Goal: Information Seeking & Learning: Understand process/instructions

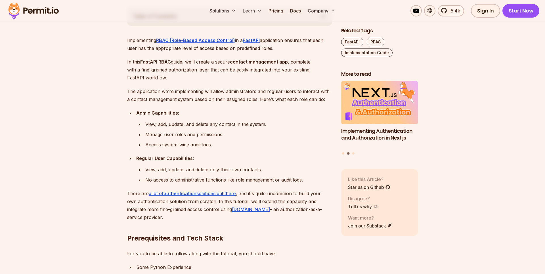
scroll to position [324, 0]
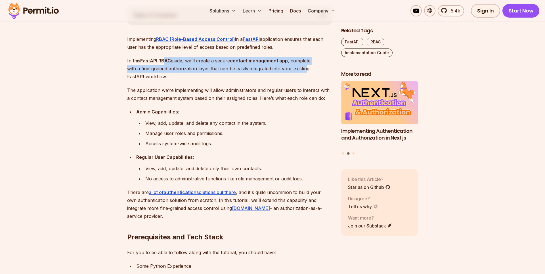
drag, startPoint x: 166, startPoint y: 64, endPoint x: 293, endPoint y: 66, distance: 126.9
click at [293, 66] on p "In this FastAPI RBAC guide, we’ll create a secure contact management app , comp…" at bounding box center [229, 69] width 205 height 24
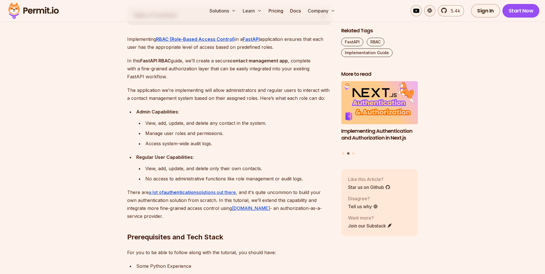
click at [303, 78] on p "In this FastAPI RBAC guide, we’ll create a secure contact management app , comp…" at bounding box center [229, 69] width 205 height 24
drag, startPoint x: 312, startPoint y: 70, endPoint x: 266, endPoint y: 79, distance: 46.9
click at [271, 76] on p "In this FastAPI RBAC guide, we’ll create a secure contact management app , comp…" at bounding box center [229, 69] width 205 height 24
drag, startPoint x: 166, startPoint y: 108, endPoint x: 177, endPoint y: 124, distance: 19.4
click at [177, 124] on li "Admin Capabilities : View, add, update, and delete any contact in the system. M…" at bounding box center [234, 128] width 198 height 40
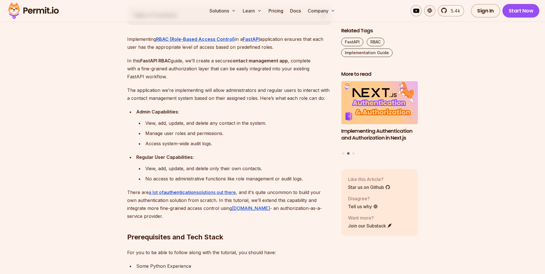
click at [231, 134] on div "Manage user roles and permissions." at bounding box center [238, 133] width 187 height 8
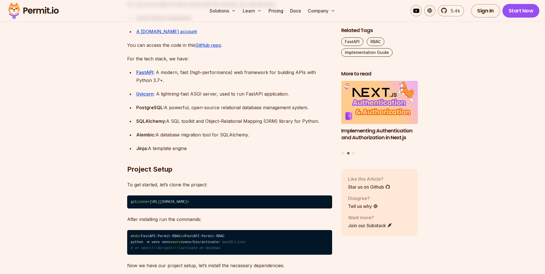
scroll to position [583, 0]
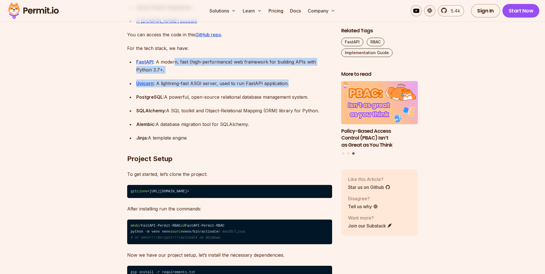
drag, startPoint x: 175, startPoint y: 64, endPoint x: 213, endPoint y: 89, distance: 45.9
click at [213, 89] on ul "FastAPI : A modern, fast (high-performance) web framework for building APIs wit…" at bounding box center [229, 100] width 205 height 84
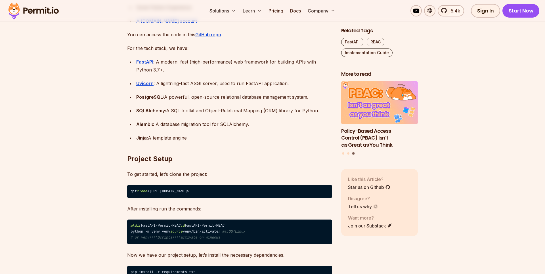
scroll to position [615, 0]
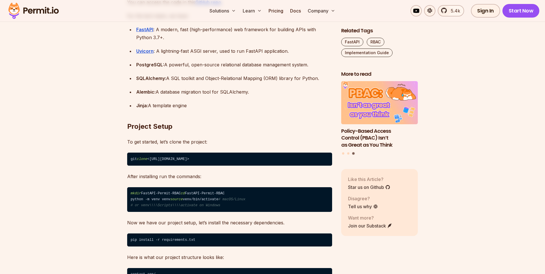
drag, startPoint x: 184, startPoint y: 78, endPoint x: 216, endPoint y: 98, distance: 37.8
click at [216, 98] on ul "FastAPI : A modern, fast (high-performance) web framework for building APIs wit…" at bounding box center [229, 68] width 205 height 84
drag, startPoint x: 195, startPoint y: 93, endPoint x: 230, endPoint y: 100, distance: 35.6
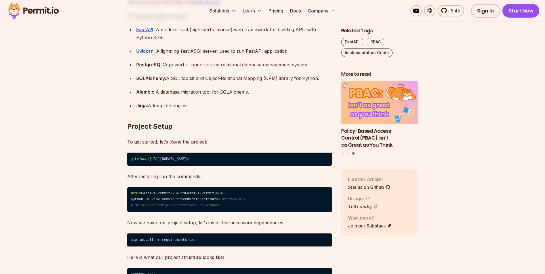
click at [230, 100] on h2 "Project Setup" at bounding box center [229, 115] width 205 height 32
drag, startPoint x: 204, startPoint y: 108, endPoint x: 131, endPoint y: 106, distance: 73.8
click at [215, 114] on h2 "Project Setup" at bounding box center [229, 115] width 205 height 32
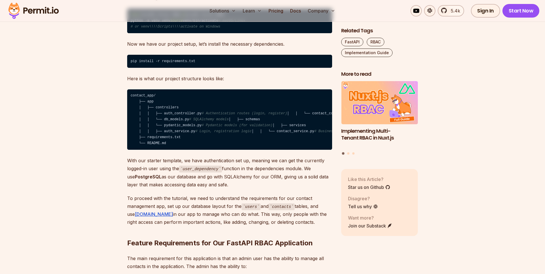
scroll to position [809, 0]
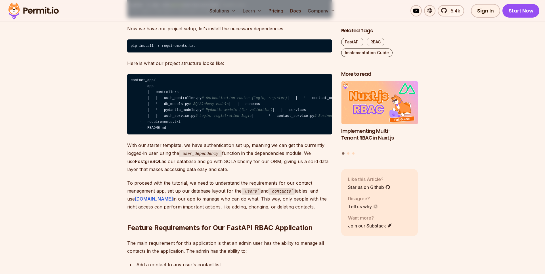
drag, startPoint x: 202, startPoint y: 110, endPoint x: 156, endPoint y: 109, distance: 46.8
click at [156, 109] on code "contact_app/ ├── app │ ├── controllers │ │ ├── auth_controller.py # Authenticat…" at bounding box center [229, 104] width 205 height 61
drag, startPoint x: 185, startPoint y: 128, endPoint x: 172, endPoint y: 142, distance: 19.1
click at [150, 128] on code "contact_app/ ├── app │ ├── controllers │ │ ├── auth_controller.py # Authenticat…" at bounding box center [229, 104] width 205 height 61
drag, startPoint x: 200, startPoint y: 140, endPoint x: 181, endPoint y: 147, distance: 20.8
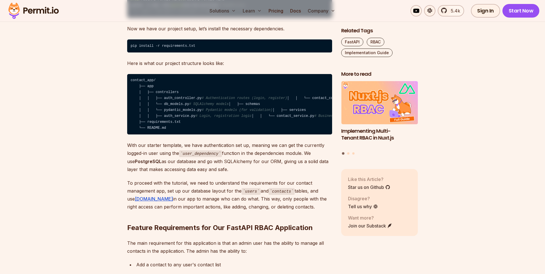
click at [168, 135] on code "contact_app/ ├── app │ ├── controllers │ │ ├── auth_controller.py # Authenticat…" at bounding box center [229, 104] width 205 height 61
click at [189, 135] on code "contact_app/ ├── app │ ├── controllers │ │ ├── auth_controller.py # Authenticat…" at bounding box center [229, 104] width 205 height 61
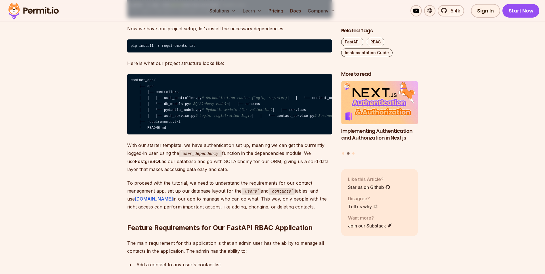
drag, startPoint x: 199, startPoint y: 160, endPoint x: 175, endPoint y: 160, distance: 23.8
click at [162, 135] on code "contact_app/ ├── app │ ├── controllers │ │ ├── auth_controller.py # Authenticat…" at bounding box center [229, 104] width 205 height 61
click at [182, 135] on code "contact_app/ ├── app │ ├── controllers │ │ ├── auth_controller.py # Authenticat…" at bounding box center [229, 104] width 205 height 61
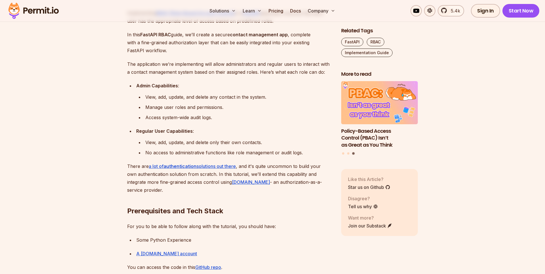
scroll to position [414, 0]
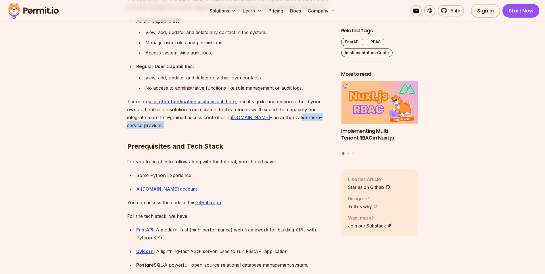
drag, startPoint x: 284, startPoint y: 117, endPoint x: 323, endPoint y: 129, distance: 41.1
click at [295, 150] on h2 "Prerequisites and Tech Stack" at bounding box center [229, 135] width 205 height 32
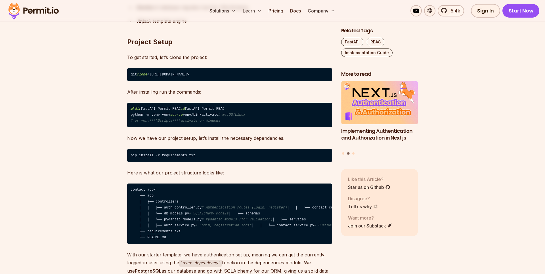
scroll to position [706, 0]
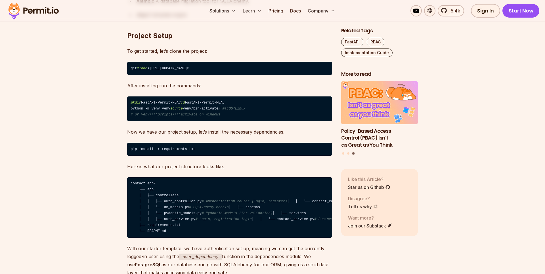
drag, startPoint x: 194, startPoint y: 69, endPoint x: 258, endPoint y: 70, distance: 64.5
click at [258, 70] on code "git clone <[URL][DOMAIN_NAME]>" at bounding box center [229, 68] width 205 height 13
copy code "uma-victor1/FastAPI-Permit-RBAC"
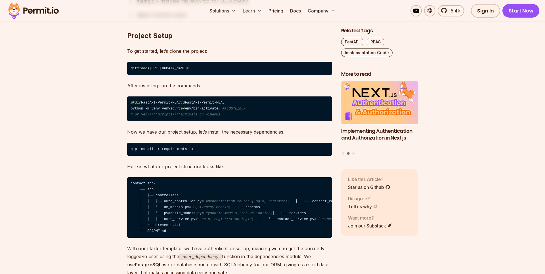
drag, startPoint x: 153, startPoint y: 68, endPoint x: 258, endPoint y: 68, distance: 104.8
click at [258, 68] on code "git clone <[URL][DOMAIN_NAME]>" at bounding box center [229, 68] width 205 height 13
copy code "[URL][DOMAIN_NAME]"
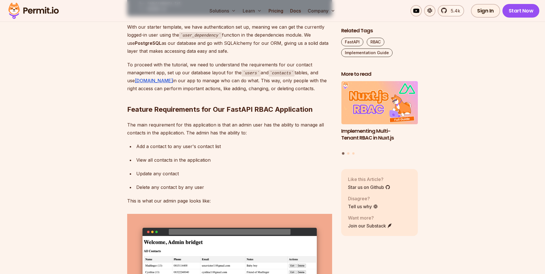
scroll to position [932, 0]
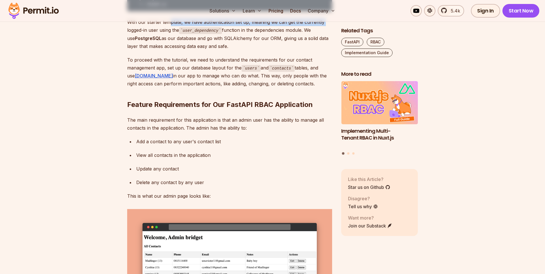
drag, startPoint x: 177, startPoint y: 72, endPoint x: 330, endPoint y: 77, distance: 153.4
click at [330, 50] on p "With our starter template, we have authentication set up, meaning we can get th…" at bounding box center [229, 34] width 205 height 32
click at [316, 50] on p "With our starter template, we have authentication set up, meaning we can get th…" at bounding box center [229, 34] width 205 height 32
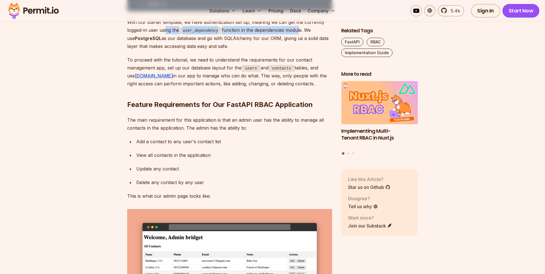
drag, startPoint x: 166, startPoint y: 82, endPoint x: 300, endPoint y: 86, distance: 133.8
click at [300, 50] on p "With our starter template, we have authentication set up, meaning we can get th…" at bounding box center [229, 34] width 205 height 32
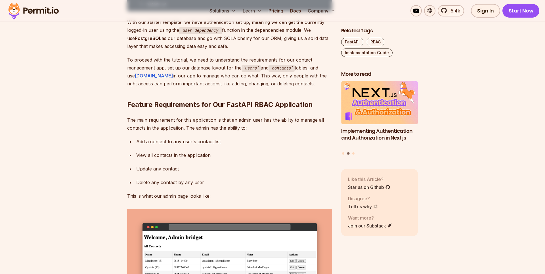
drag, startPoint x: 313, startPoint y: 85, endPoint x: 271, endPoint y: 102, distance: 45.9
click at [309, 50] on p "With our starter template, we have authentication set up, meaning we can get th…" at bounding box center [229, 34] width 205 height 32
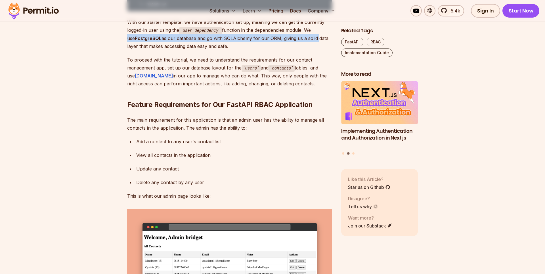
click at [206, 50] on p "With our starter template, we have authentication set up, meaning we can get th…" at bounding box center [229, 34] width 205 height 32
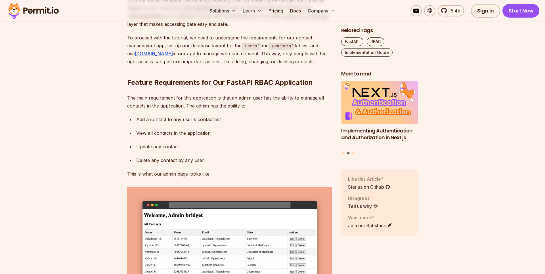
scroll to position [965, 0]
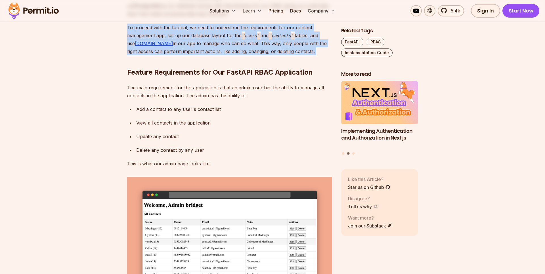
drag, startPoint x: 287, startPoint y: 73, endPoint x: 301, endPoint y: 101, distance: 31.4
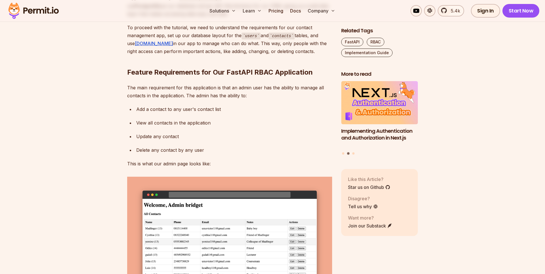
click at [301, 77] on h2 "Feature Requirements for Our FastAPI RBAC Application" at bounding box center [229, 61] width 205 height 32
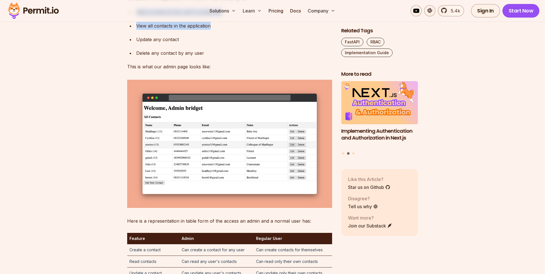
drag, startPoint x: 167, startPoint y: 62, endPoint x: 219, endPoint y: 84, distance: 56.6
click at [219, 30] on div "View all contacts in the application" at bounding box center [234, 26] width 196 height 8
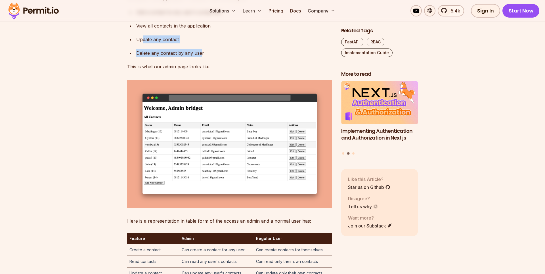
drag, startPoint x: 146, startPoint y: 92, endPoint x: 202, endPoint y: 110, distance: 58.3
click at [202, 57] on ul "Add a contact to any user's contact list View all contacts in the application U…" at bounding box center [229, 32] width 205 height 49
click at [211, 57] on div "Delete any contact by any user" at bounding box center [234, 53] width 196 height 8
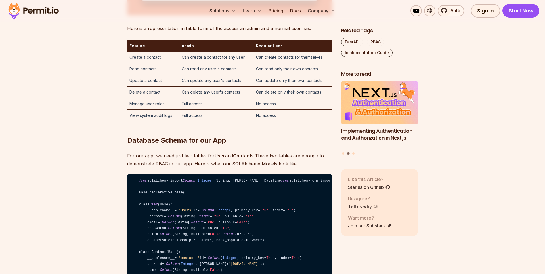
scroll to position [1256, 0]
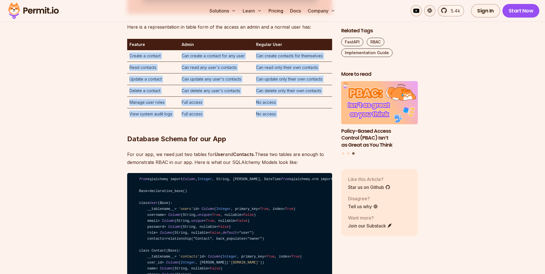
drag, startPoint x: 129, startPoint y: 108, endPoint x: 288, endPoint y: 177, distance: 173.9
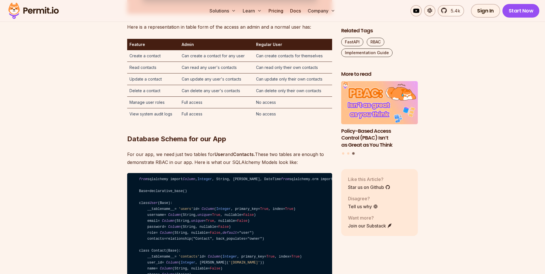
click at [288, 144] on h2 "Database Schema for our App" at bounding box center [229, 128] width 205 height 32
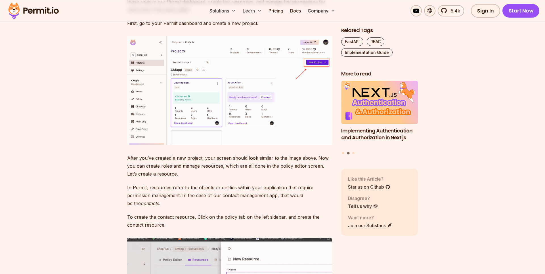
scroll to position [1612, 0]
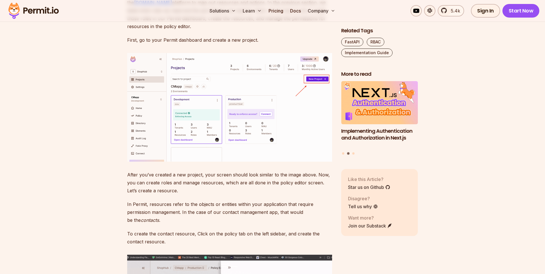
drag, startPoint x: 133, startPoint y: 77, endPoint x: 229, endPoint y: 121, distance: 105.4
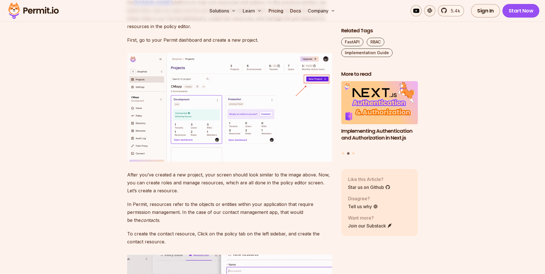
click at [229, 30] on p "To manage the admin and user roles in this application, we need to use the [DOM…" at bounding box center [229, 11] width 205 height 40
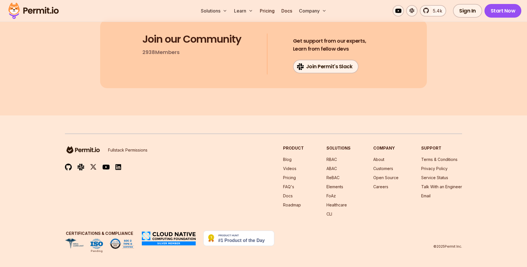
scroll to position [4575, 0]
